Goal: Entertainment & Leisure: Consume media (video, audio)

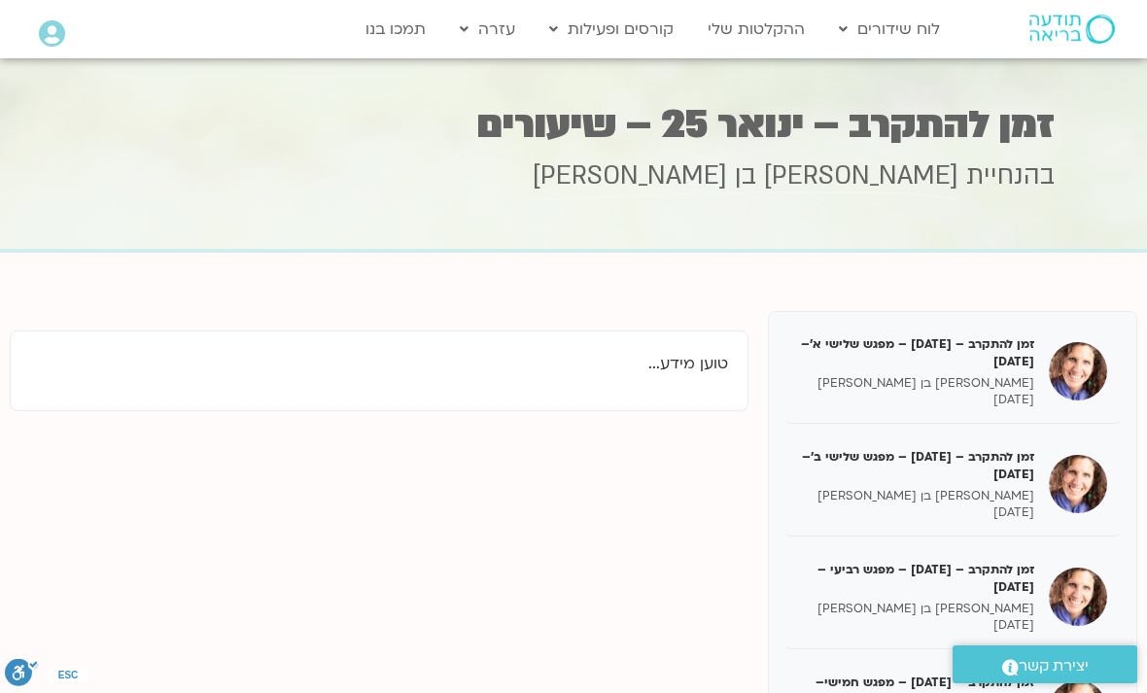
scroll to position [527, 0]
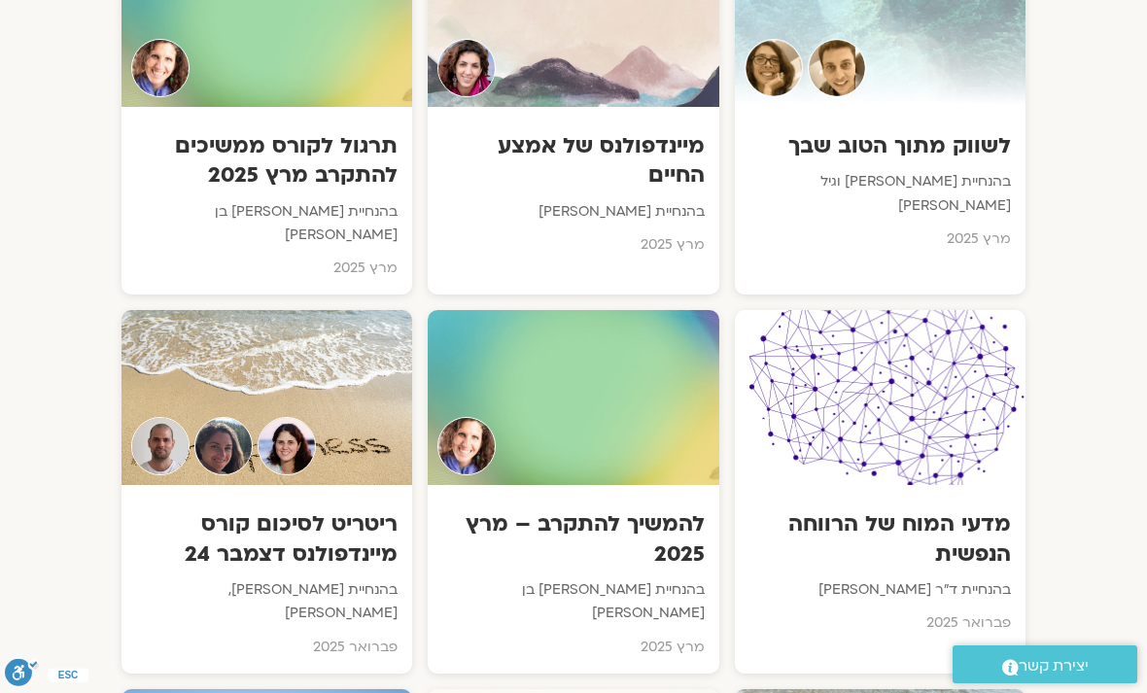
scroll to position [7876, 0]
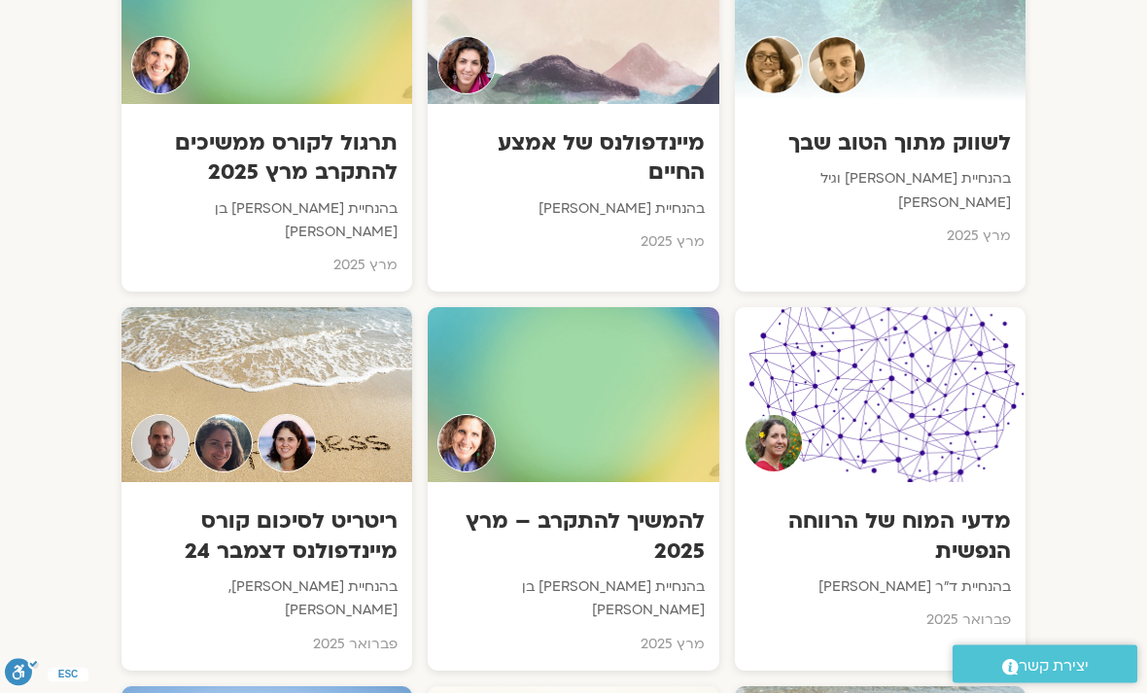
click at [611, 308] on div at bounding box center [573, 395] width 291 height 175
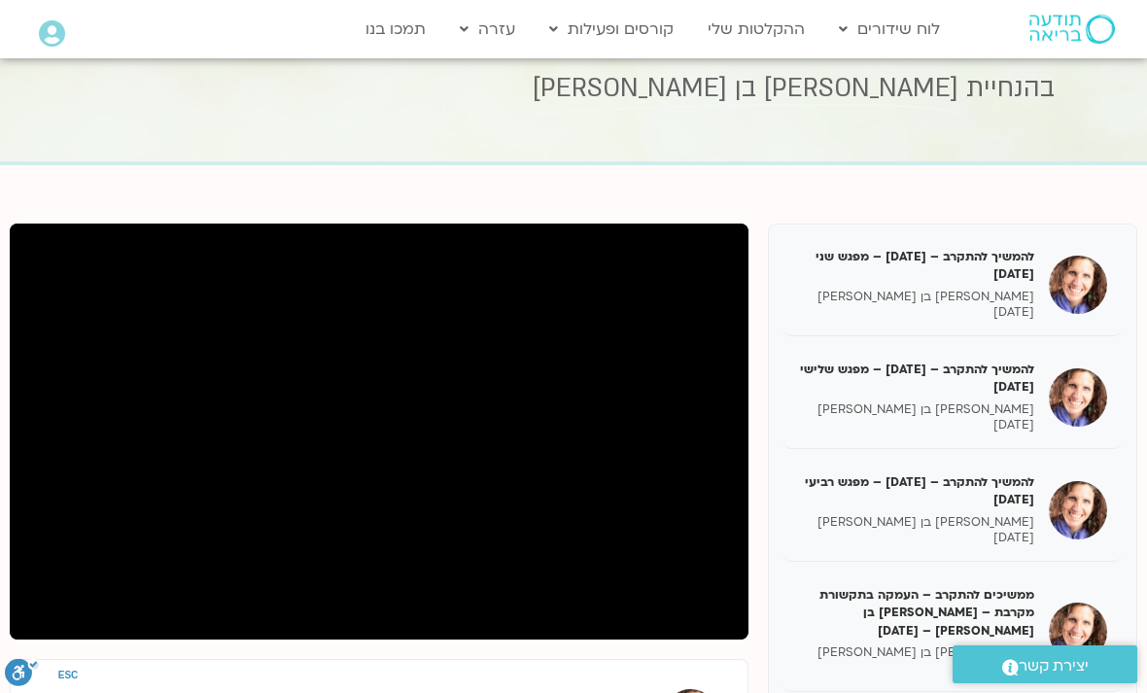
scroll to position [476, 0]
click at [929, 264] on h5 "להמשיך להתקרב – [DATE] – מפגש שני [DATE]" at bounding box center [916, 266] width 236 height 35
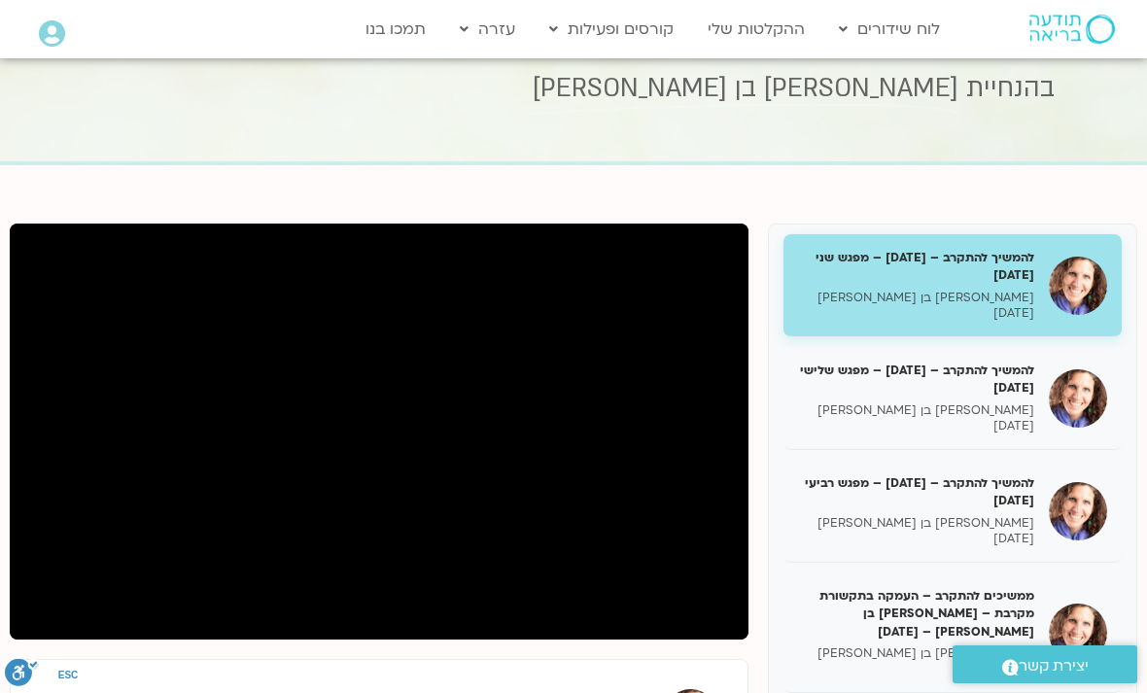
click at [114, 641] on div "להמשיך להתקרב – מרץ 2025 – מפגש ראשון שאנייה כהן בן חיים 04/03/2025 תרגול לקורס…" at bounding box center [573, 575] width 1127 height 703
click at [879, 290] on p "שאנייה כהן בן חיים" at bounding box center [916, 298] width 236 height 17
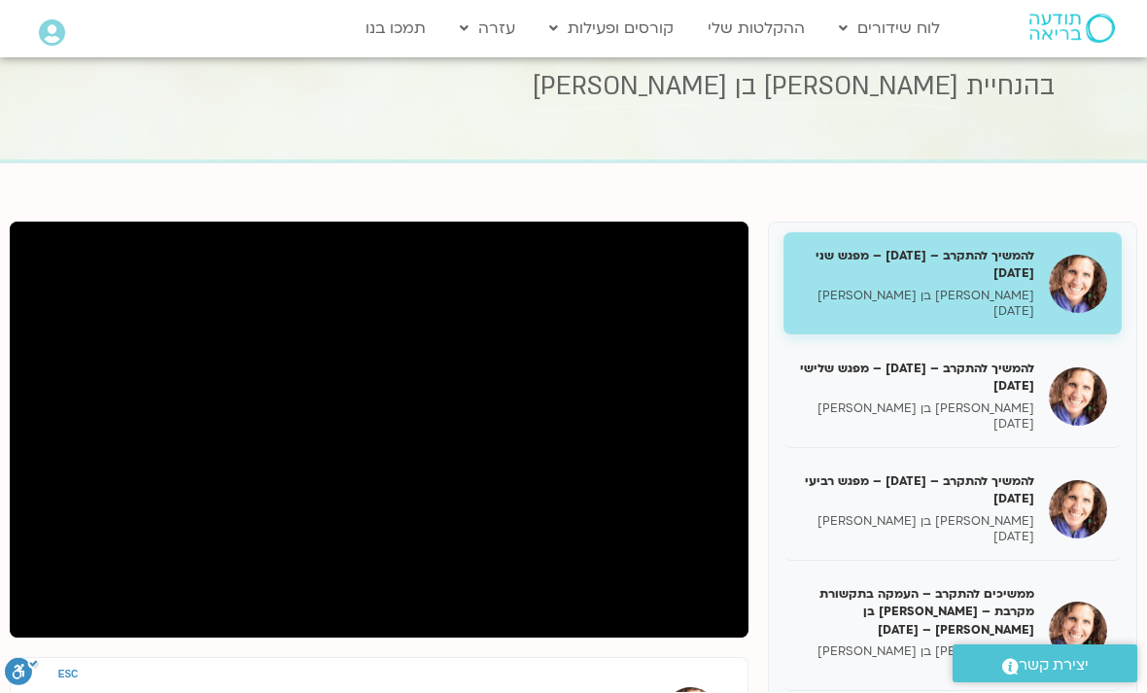
scroll to position [89, 0]
click at [846, 268] on h5 "להמשיך להתקרב – מרץ 2025 – מפגש שני 11/03/25" at bounding box center [916, 264] width 236 height 35
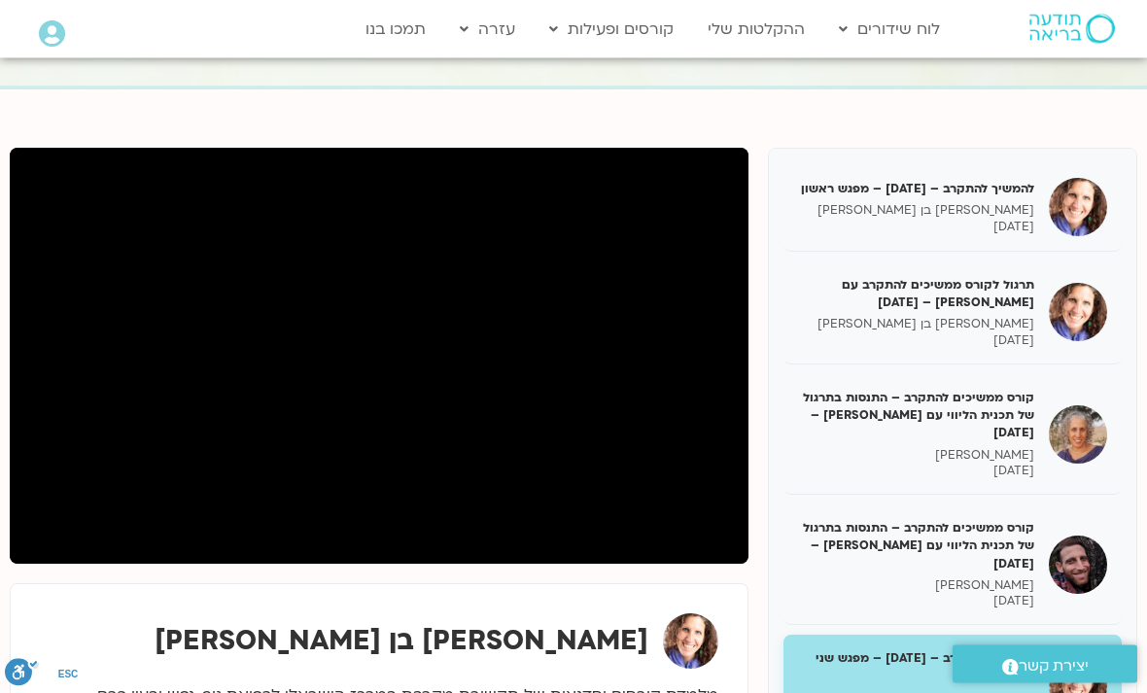
scroll to position [139, 0]
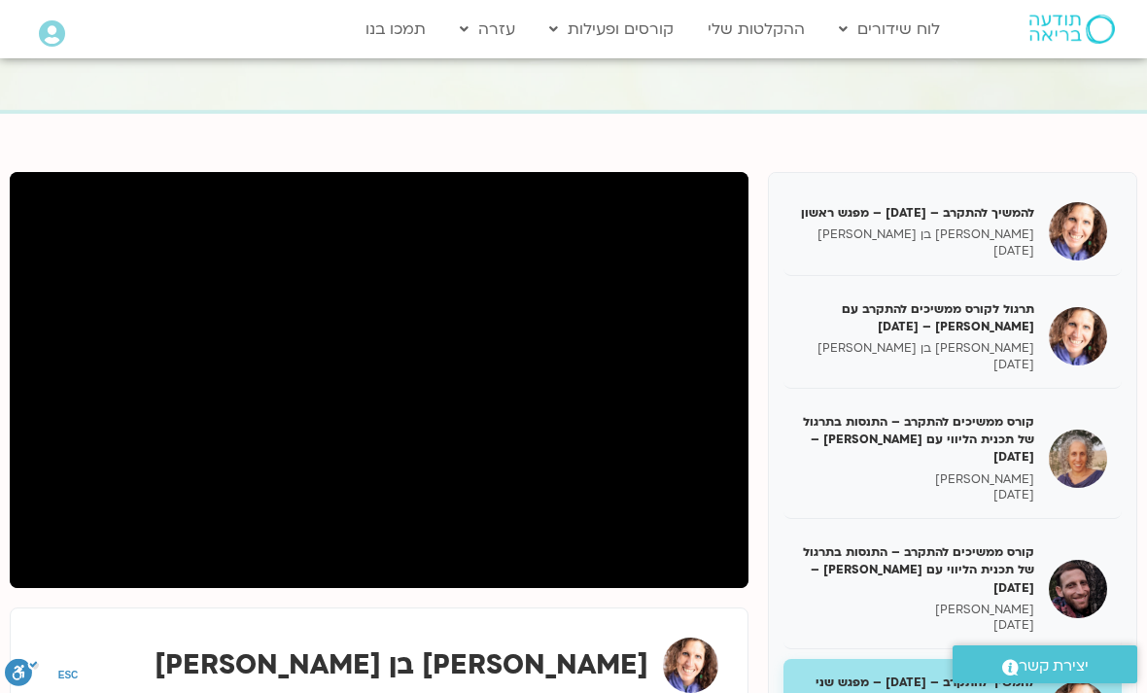
click at [935, 243] on p "שאנייה כהן בן חיים" at bounding box center [916, 234] width 236 height 17
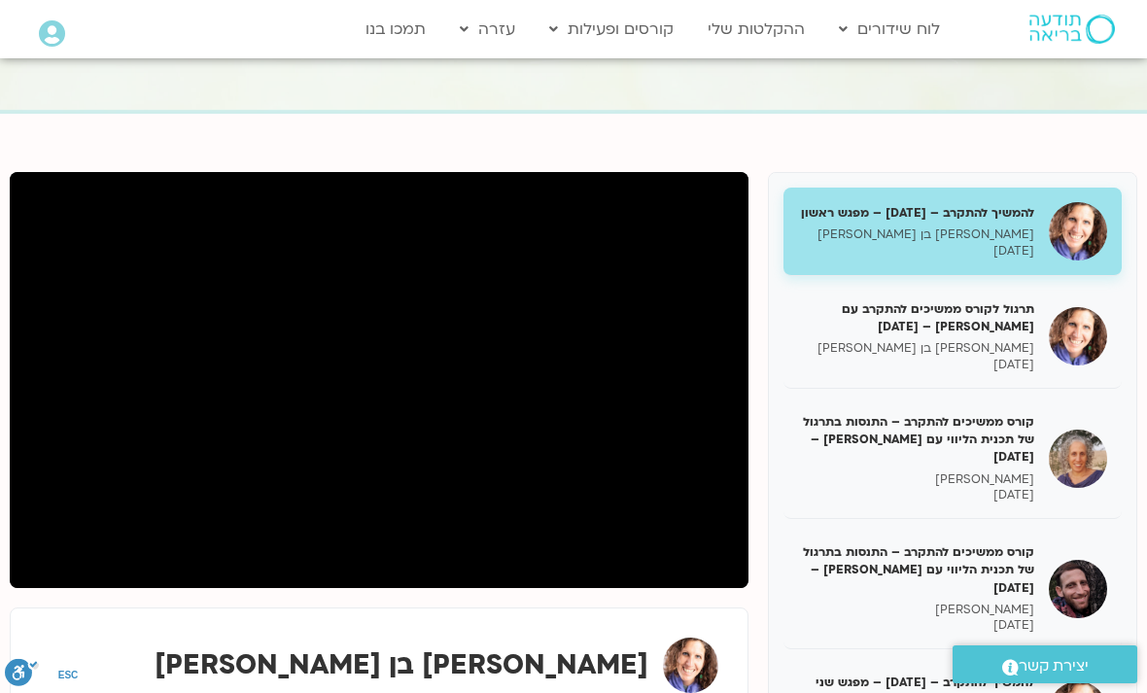
click at [514, 590] on div "להמשיך להתקרב – מרץ 2025 – מפגש ראשון שאנייה כהן בן חיים 04/03/2025 תרגול לקורס…" at bounding box center [573, 523] width 1127 height 703
